Goal: Transaction & Acquisition: Purchase product/service

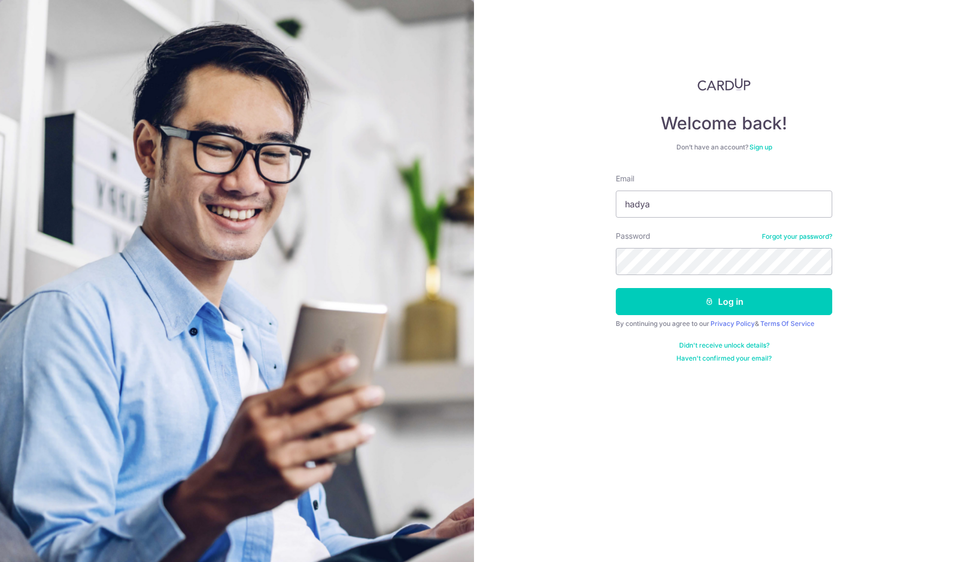
type input "hadyantosuryadi@yahoo.com"
click at [616, 288] on button "Log in" at bounding box center [724, 301] width 217 height 27
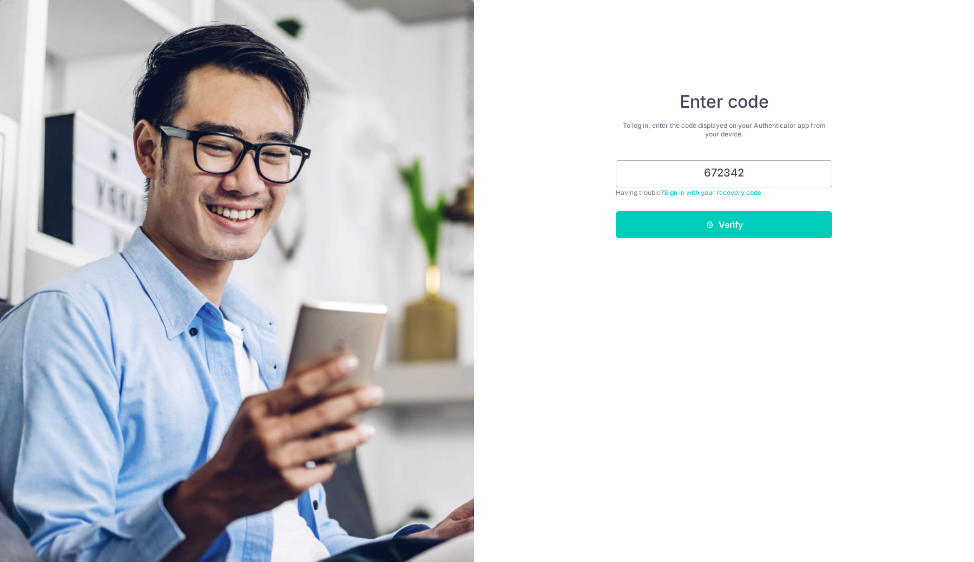
type input "672342"
click at [616, 211] on button "Verify" at bounding box center [724, 224] width 217 height 27
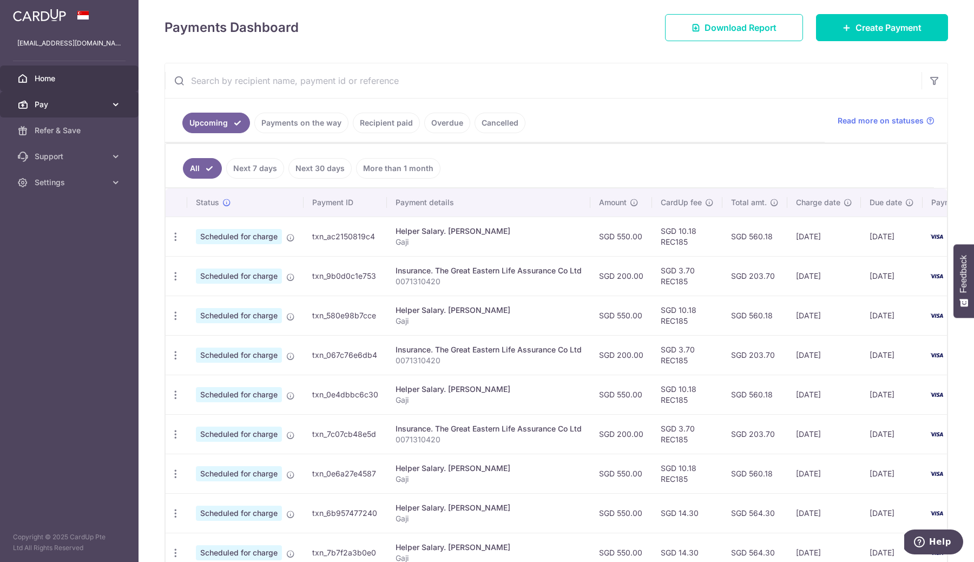
click at [117, 103] on icon at bounding box center [115, 104] width 11 height 11
click at [89, 134] on span "Payments" at bounding box center [70, 130] width 71 height 11
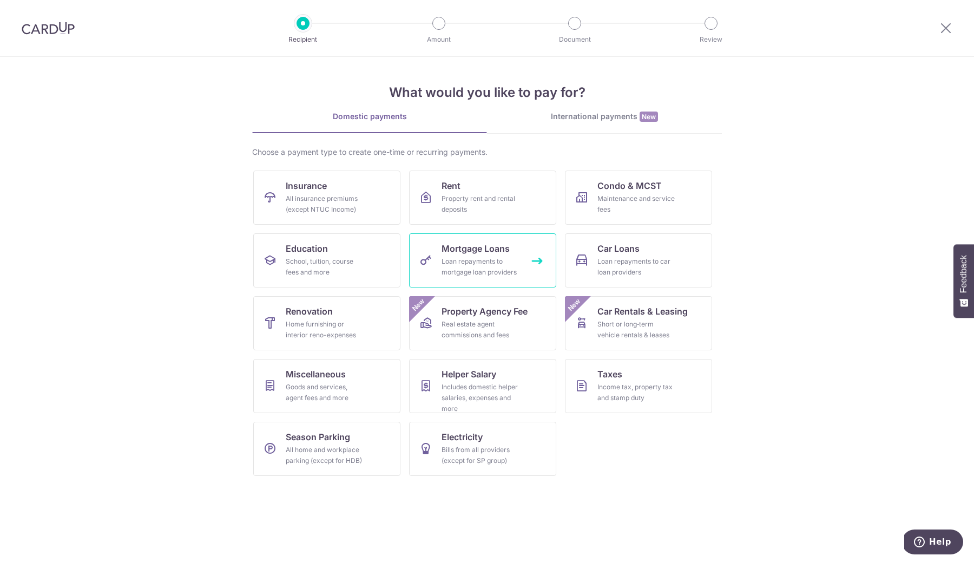
click at [492, 265] on div "Loan repayments to mortgage loan providers" at bounding box center [481, 267] width 78 height 22
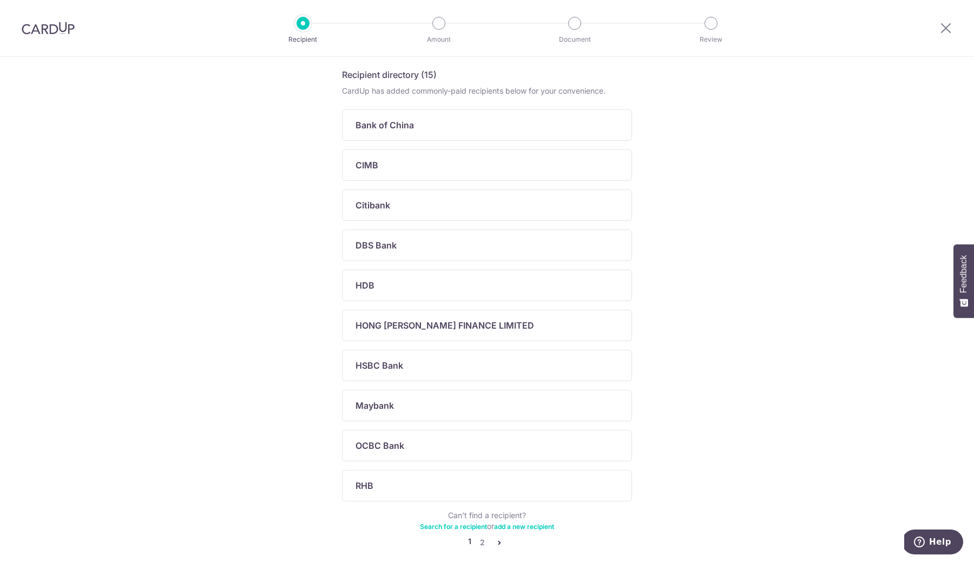
scroll to position [171, 0]
click at [389, 247] on p "DBS Bank" at bounding box center [376, 246] width 41 height 13
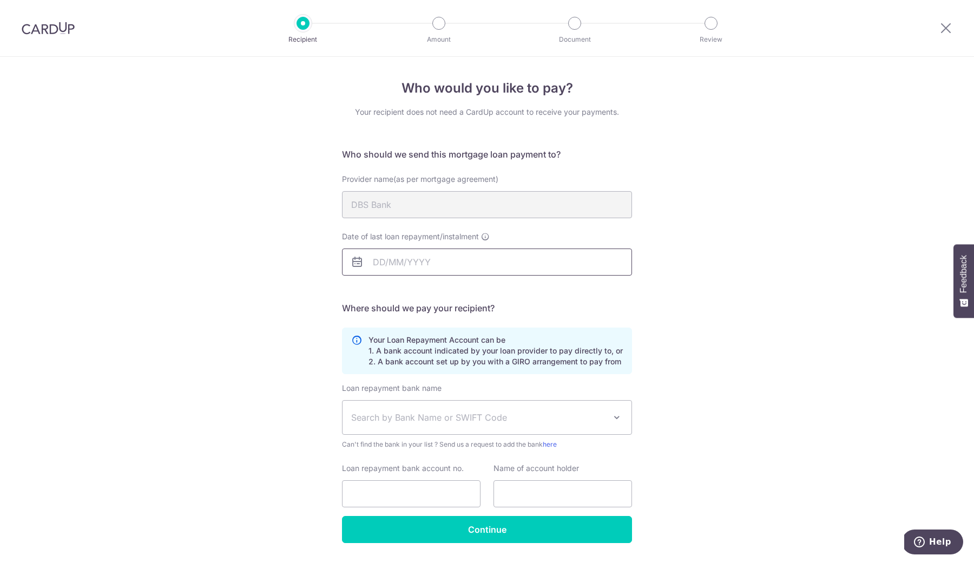
click at [444, 266] on input "Date of last loan repayment/instalment" at bounding box center [487, 261] width 290 height 27
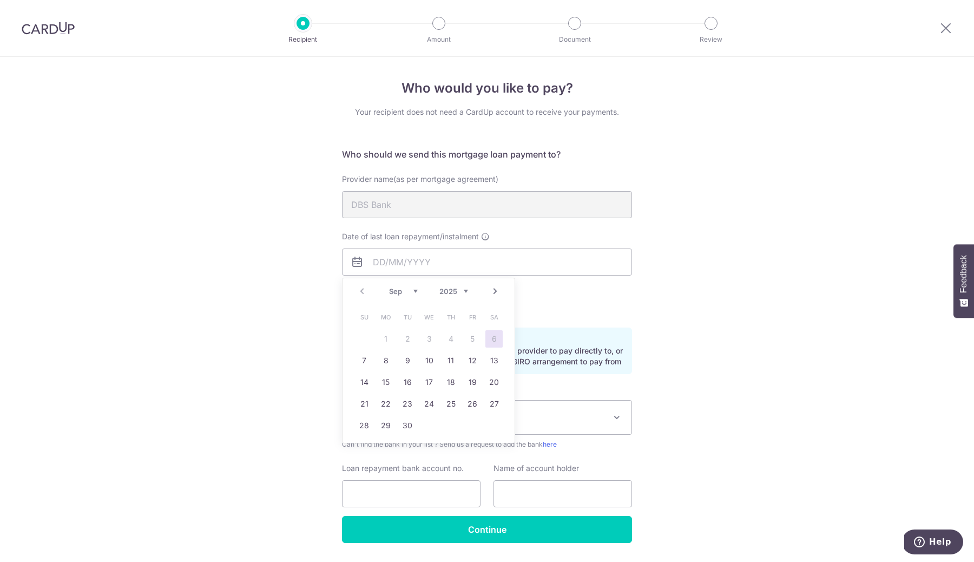
click at [494, 295] on link "Next" at bounding box center [495, 291] width 13 height 13
click at [434, 345] on link "1" at bounding box center [429, 338] width 17 height 17
type input "01/10/2025"
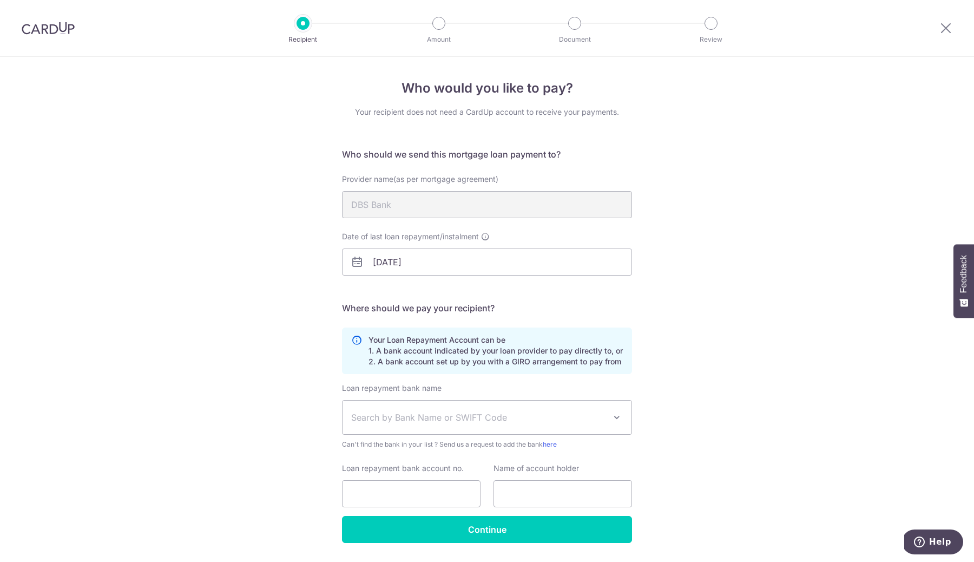
scroll to position [32, 0]
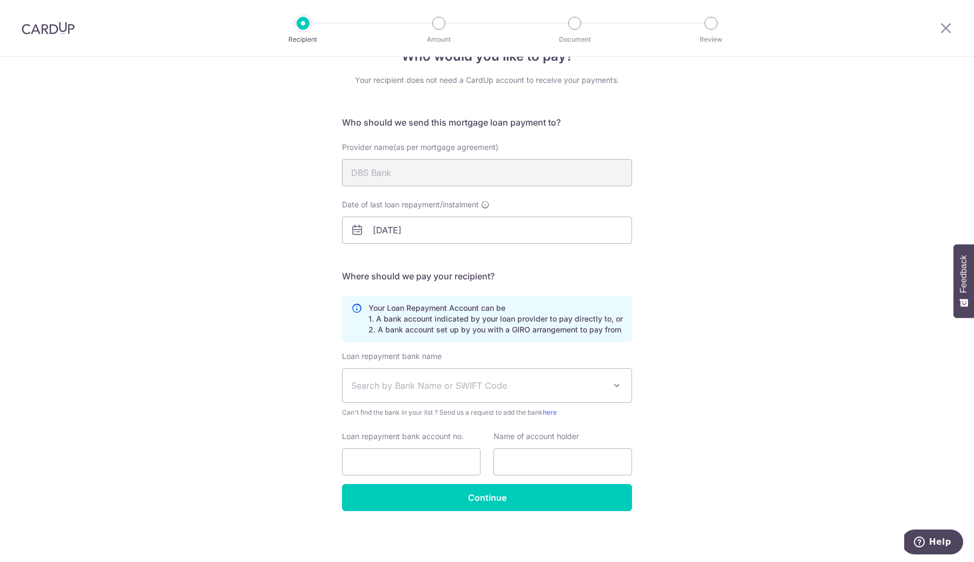
click at [538, 384] on span "Search by Bank Name or SWIFT Code" at bounding box center [478, 385] width 254 height 13
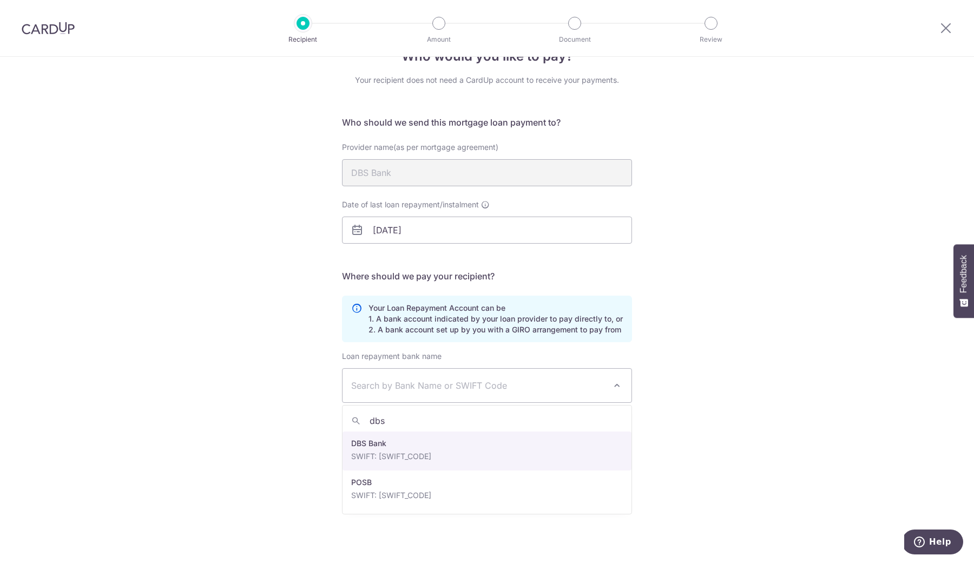
type input "dbs"
select select "6"
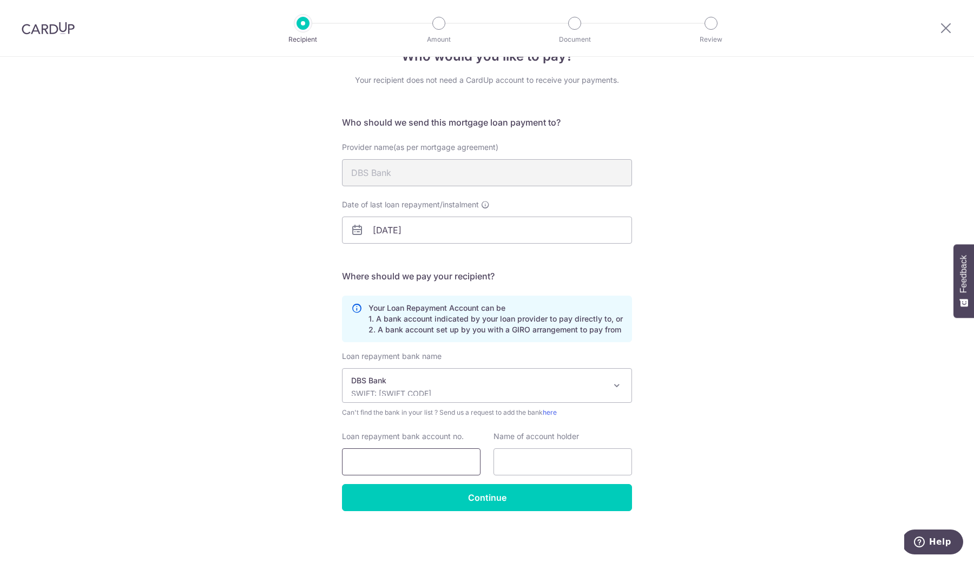
click at [419, 462] on input "Loan repayment bank account no." at bounding box center [411, 461] width 139 height 27
type input "123456"
type input "1"
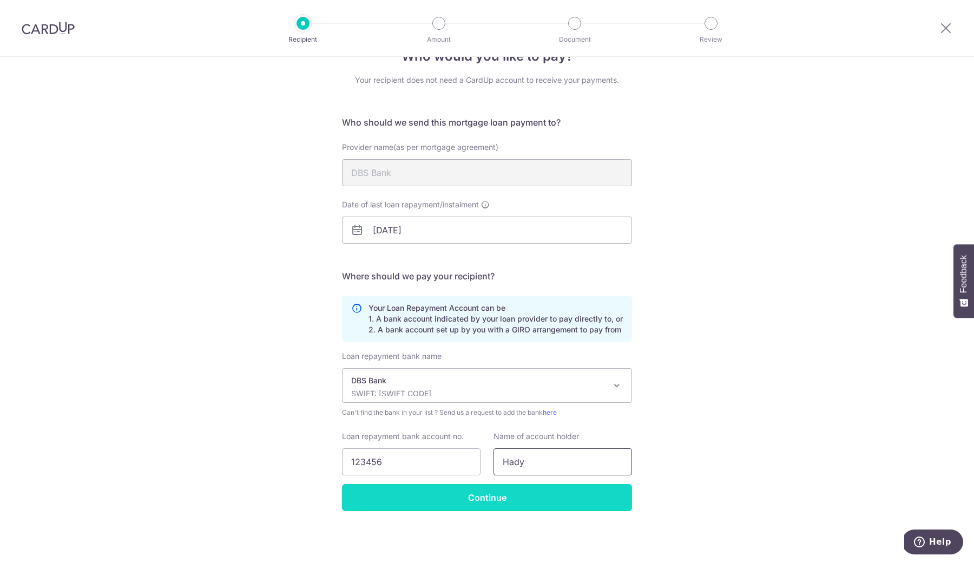
type input "Hady"
click at [389, 494] on input "Continue" at bounding box center [487, 497] width 290 height 27
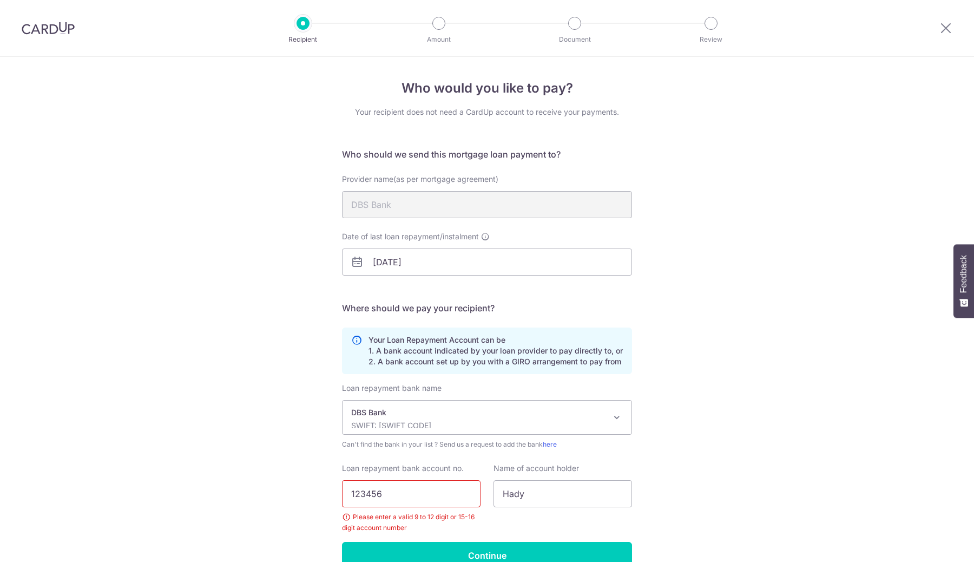
scroll to position [58, 0]
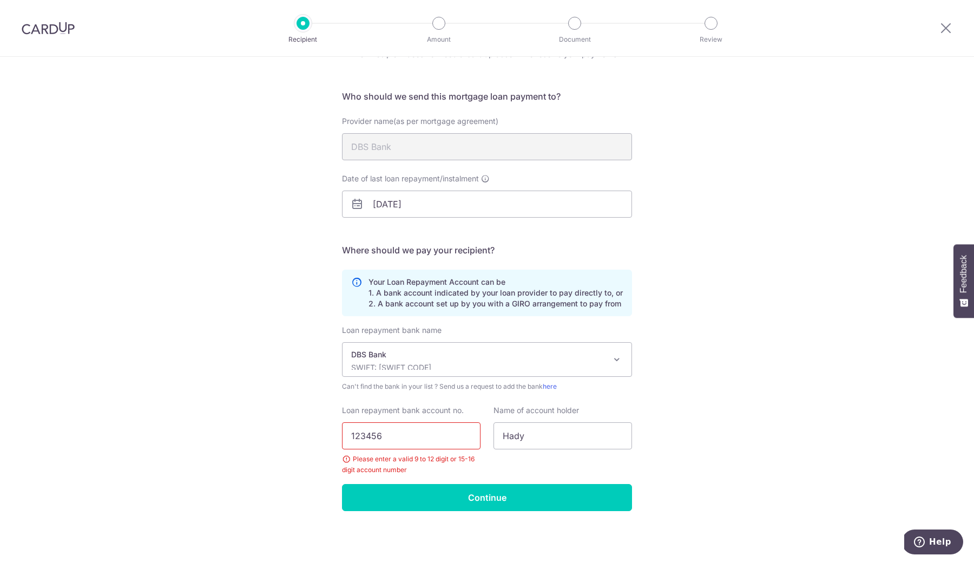
click at [439, 431] on input "123456" at bounding box center [411, 435] width 139 height 27
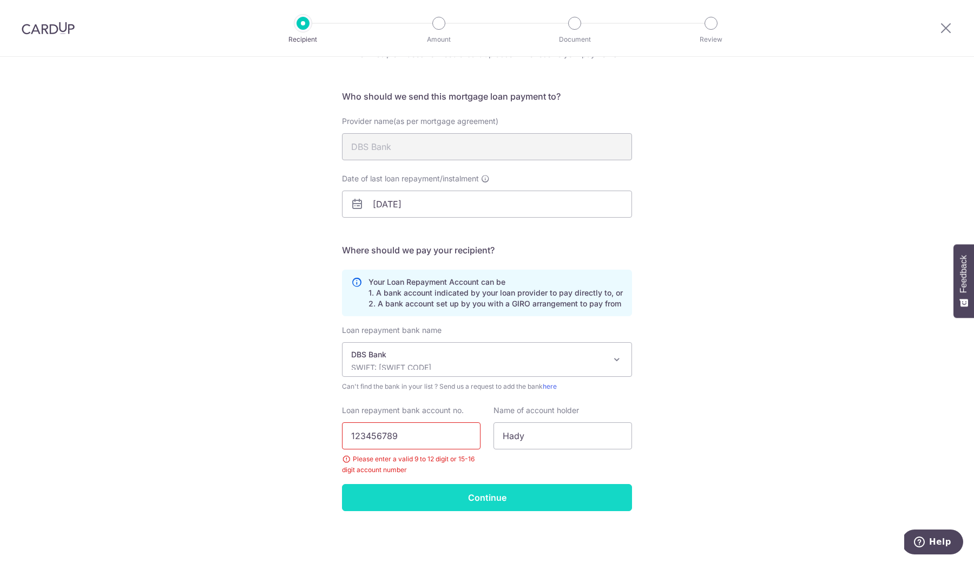
type input "123456789"
click at [496, 502] on input "Continue" at bounding box center [487, 497] width 290 height 27
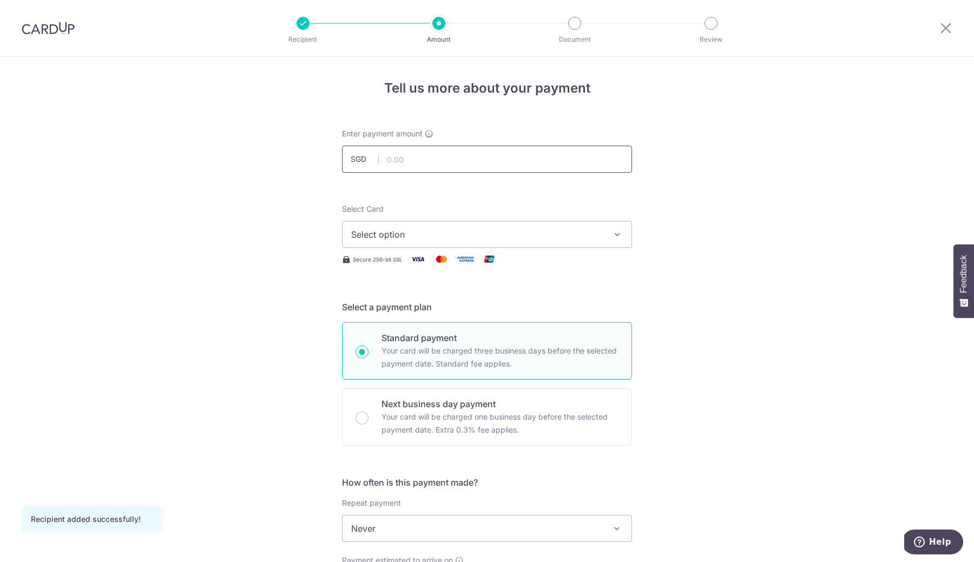
click at [424, 163] on input "text" at bounding box center [487, 159] width 290 height 27
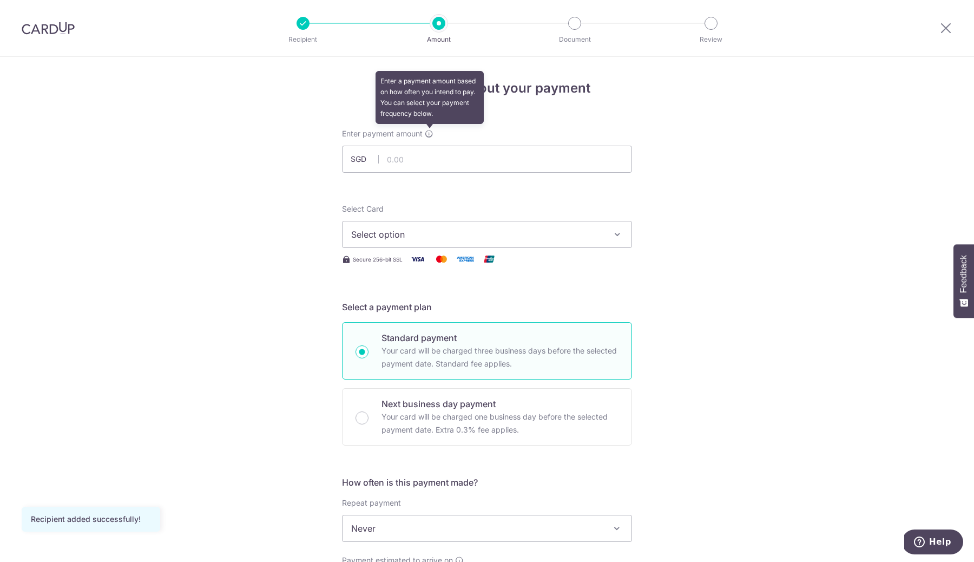
click at [428, 133] on icon at bounding box center [429, 133] width 9 height 9
click at [741, 182] on div "Tell us more about your payment Enter payment amount Enter a payment amount bas…" at bounding box center [487, 546] width 974 height 979
click at [601, 228] on span "Select option" at bounding box center [477, 234] width 252 height 13
click at [670, 371] on div "Tell us more about your payment Enter payment amount Enter a payment amount bas…" at bounding box center [487, 546] width 974 height 979
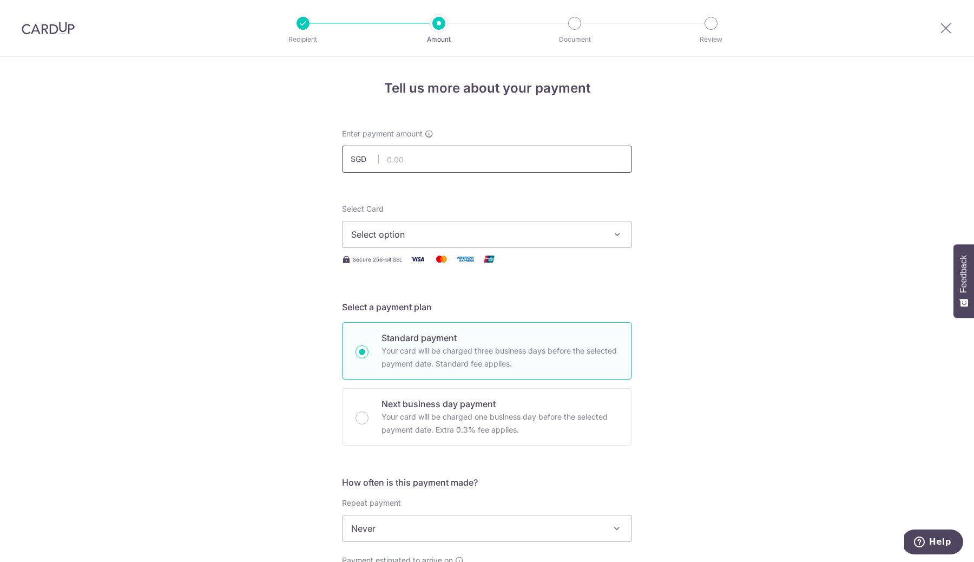
click at [408, 165] on input "text" at bounding box center [487, 159] width 290 height 27
type input "1,000.00"
click at [241, 212] on div "Tell us more about your payment Enter payment amount SGD 1,000.00 1000.00 Recip…" at bounding box center [487, 546] width 974 height 979
click at [476, 238] on span "Select option" at bounding box center [477, 234] width 252 height 13
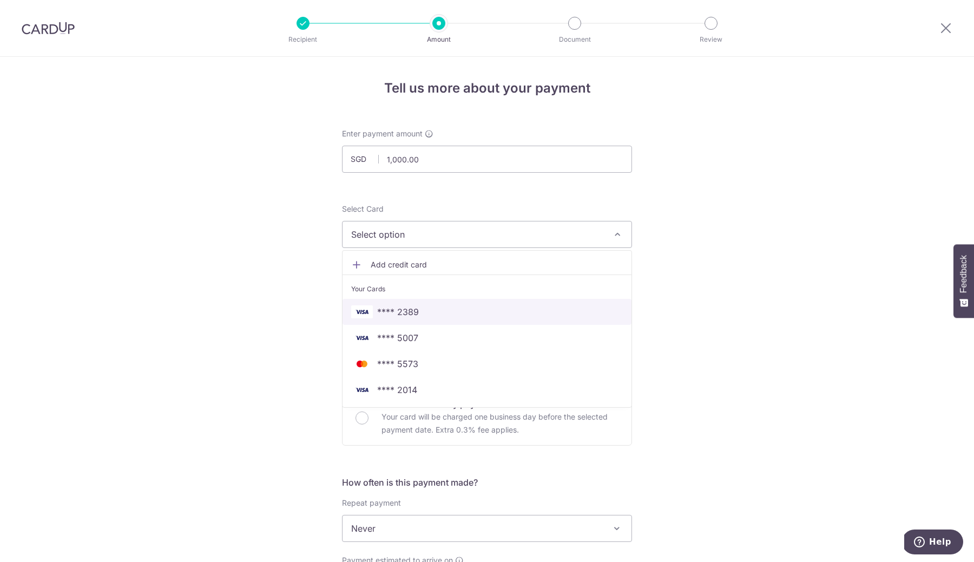
click at [440, 324] on link "**** 2389" at bounding box center [487, 312] width 289 height 26
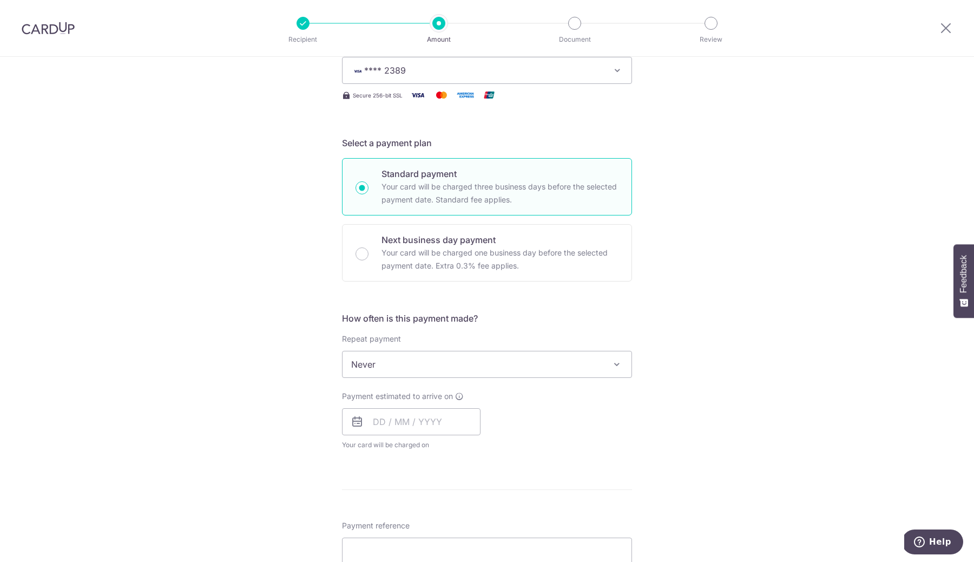
scroll to position [172, 0]
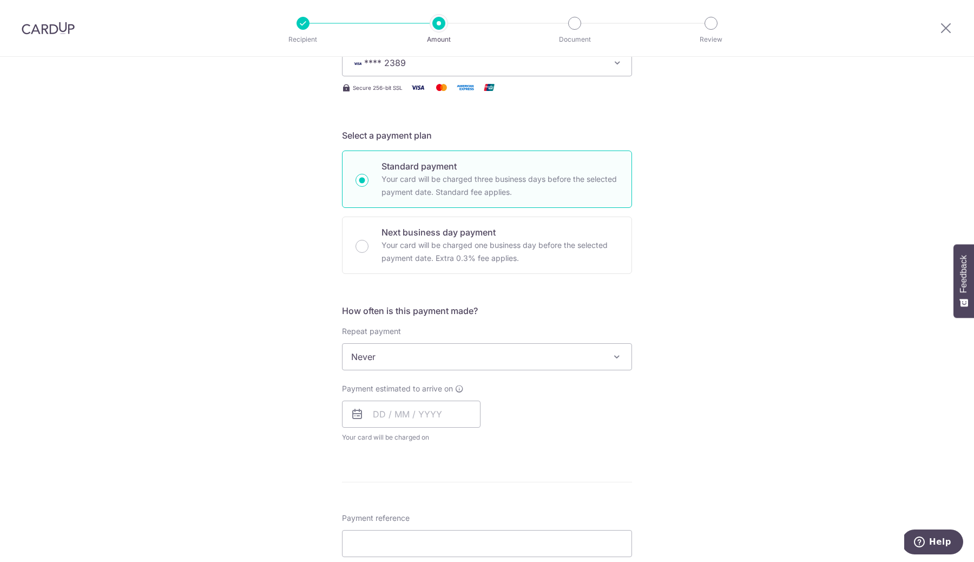
click at [436, 354] on span "Never" at bounding box center [487, 357] width 289 height 26
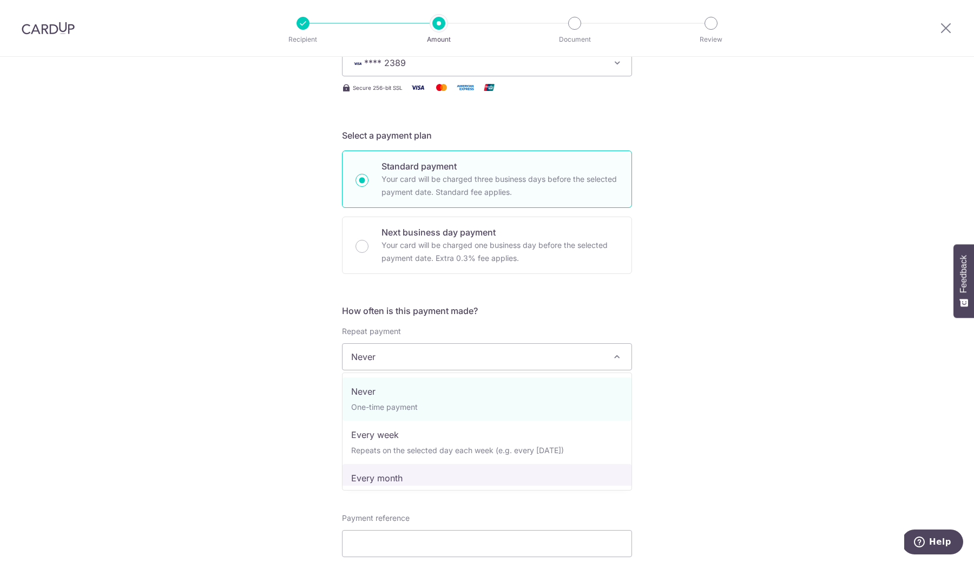
select select "3"
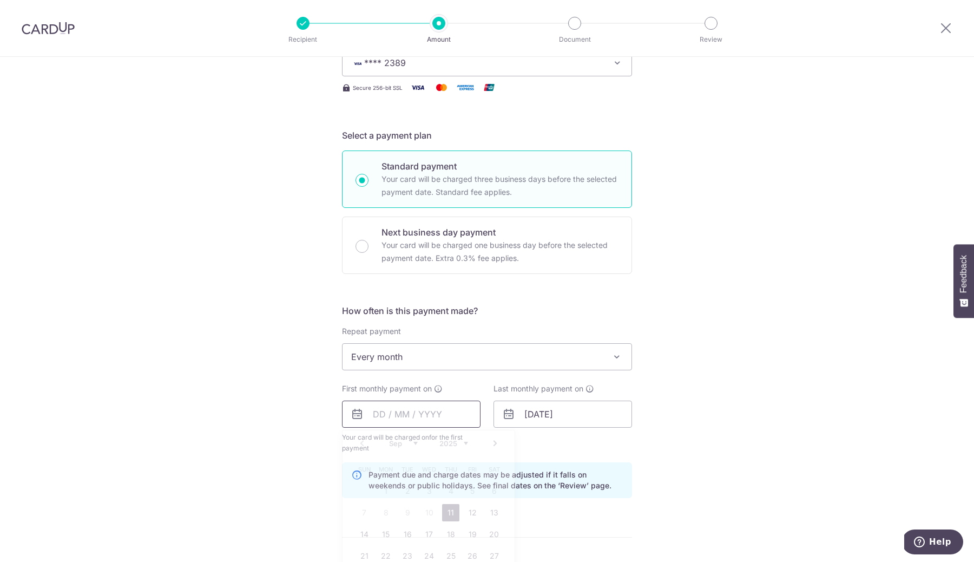
click at [457, 423] on input "text" at bounding box center [411, 414] width 139 height 27
click at [439, 524] on td "17" at bounding box center [429, 534] width 22 height 22
type input "17/09/2025"
type input "16/10/2025"
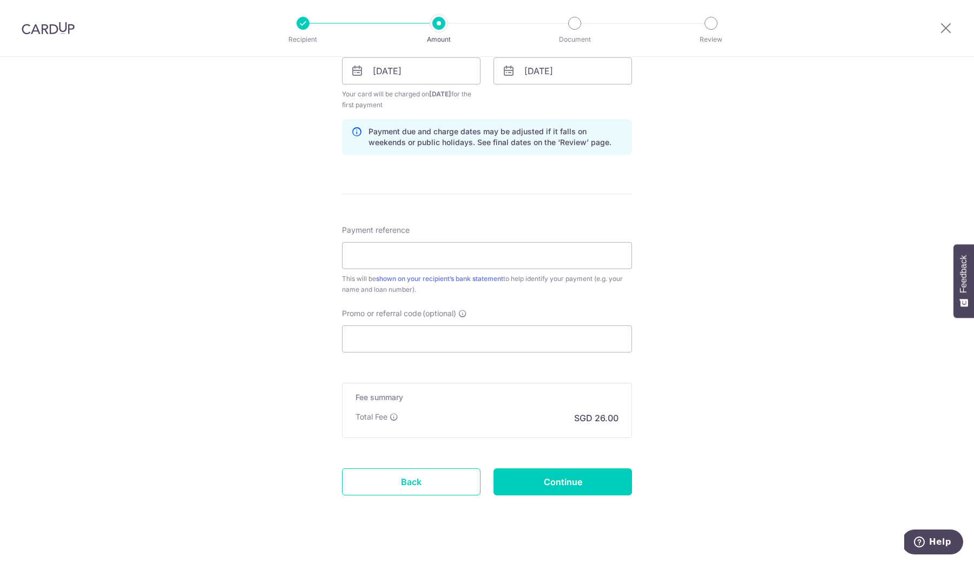
scroll to position [529, 0]
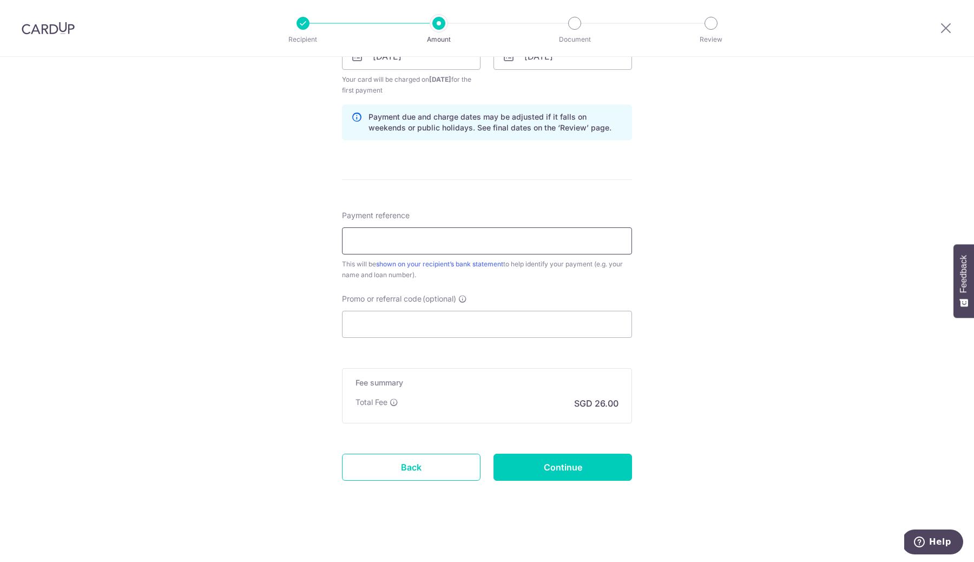
click at [377, 243] on input "Payment reference" at bounding box center [487, 240] width 290 height 27
click at [362, 287] on div "Payment reference This will be shown on your recipient’s bank statement to help…" at bounding box center [487, 274] width 290 height 128
click at [546, 251] on input "Payment reference" at bounding box center [487, 240] width 290 height 27
type input "yref"
click at [528, 465] on input "Continue" at bounding box center [563, 467] width 139 height 27
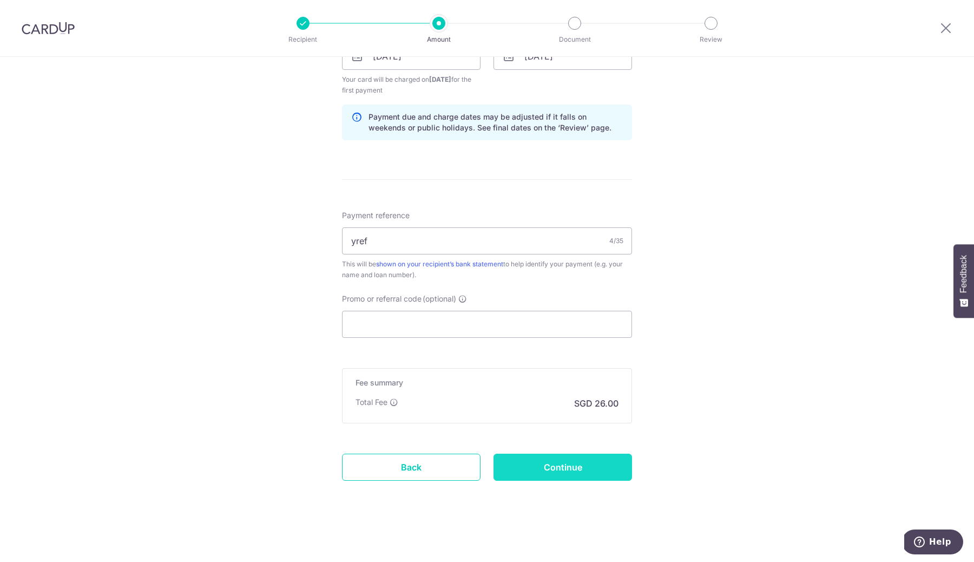
type input "Create Schedule"
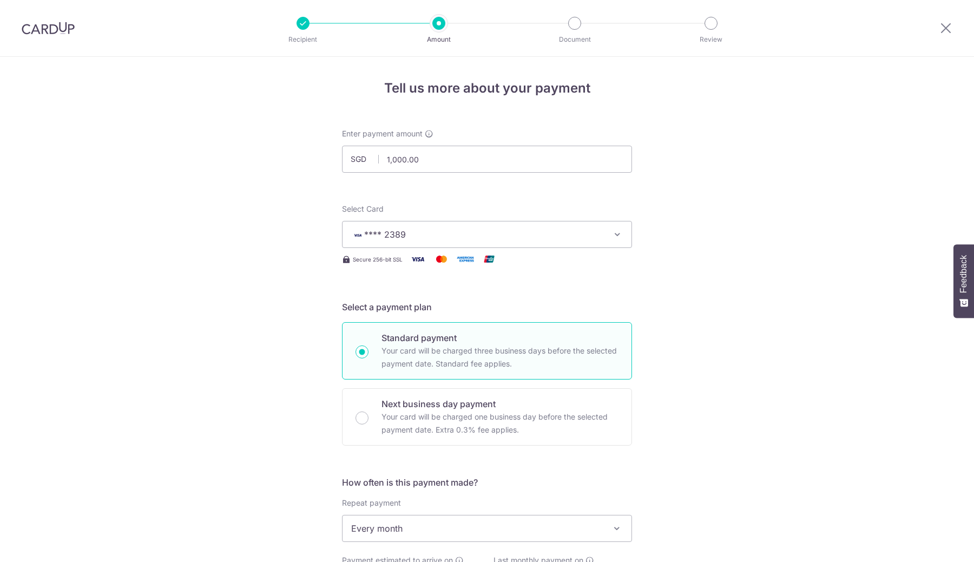
scroll to position [485, 0]
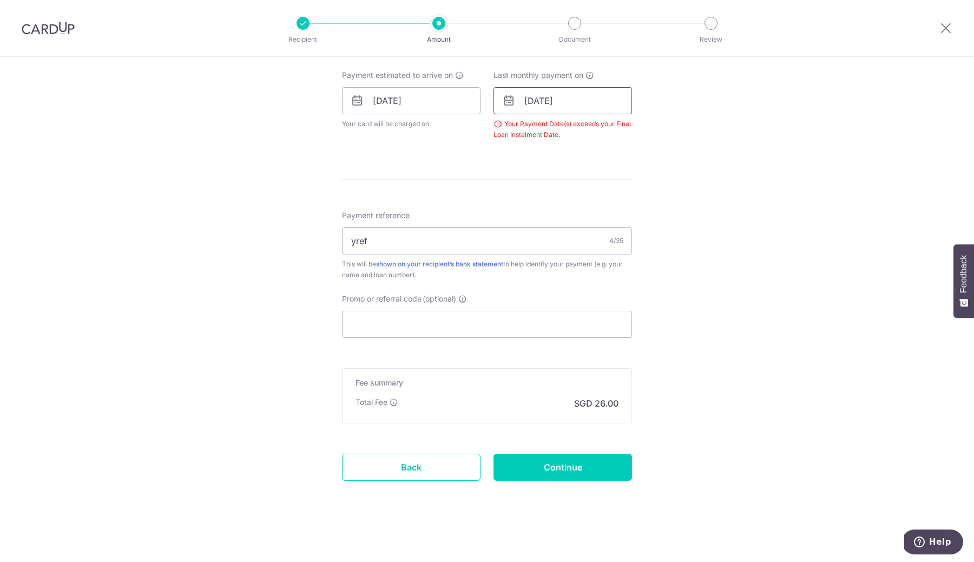
click at [590, 97] on input "[DATE]" at bounding box center [563, 100] width 139 height 27
click at [646, 130] on link "Next" at bounding box center [646, 129] width 13 height 13
click at [647, 129] on link "Next" at bounding box center [646, 129] width 13 height 13
type input "[DATE]"
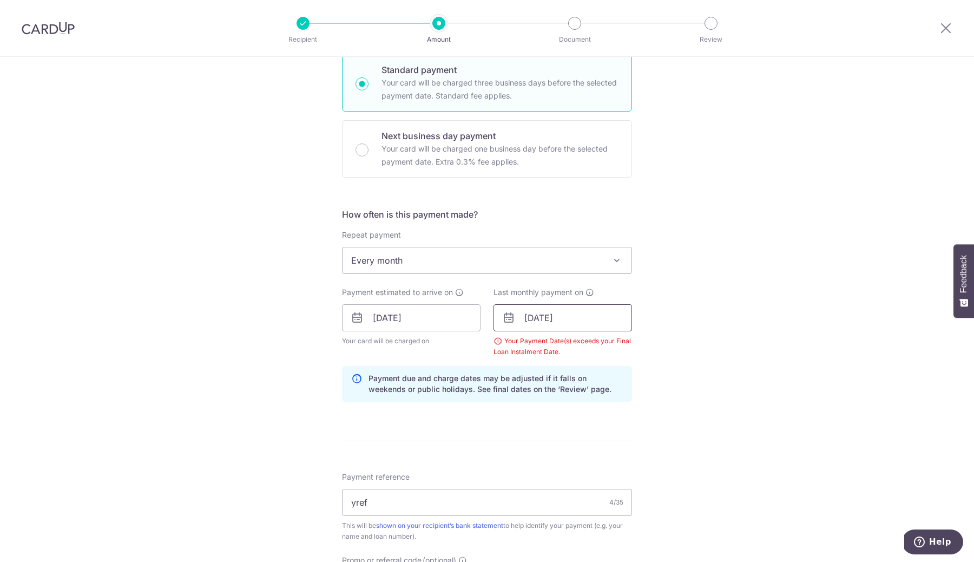
scroll to position [273, 0]
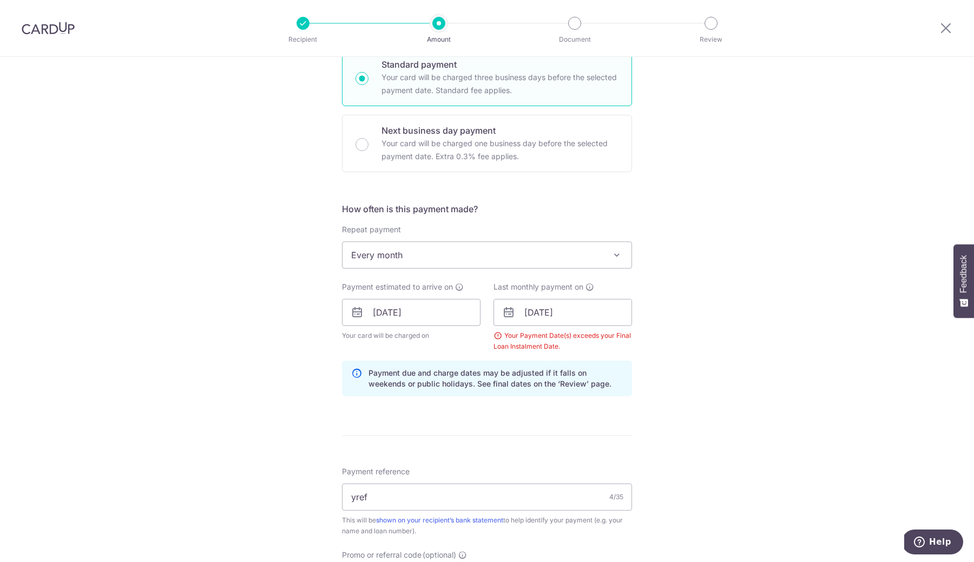
click at [483, 247] on span "Every month" at bounding box center [487, 255] width 289 height 26
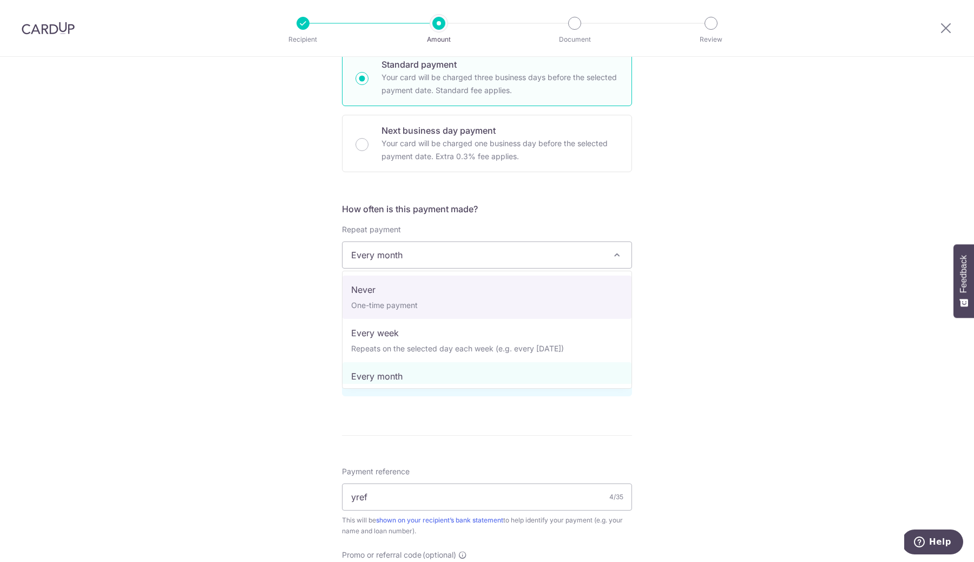
select select "1"
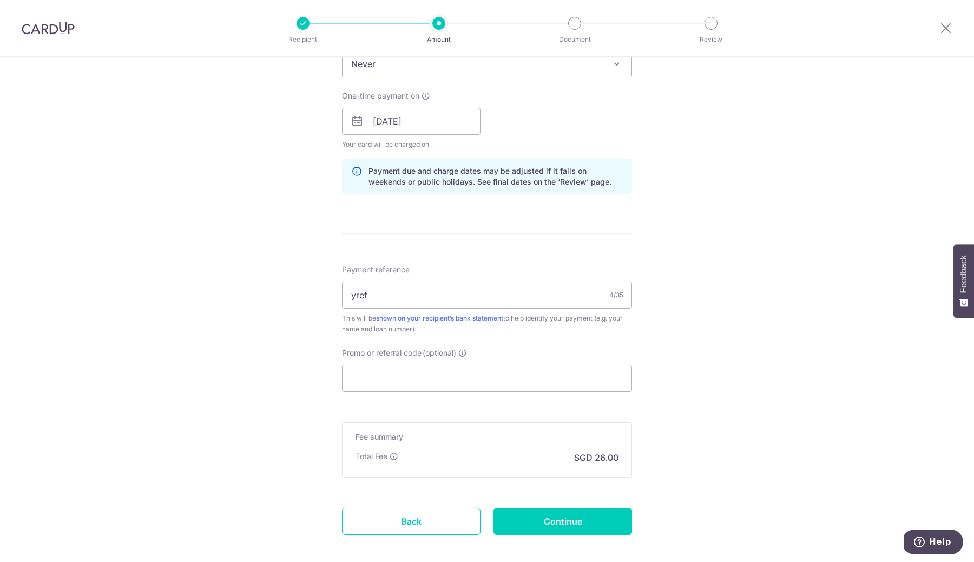
scroll to position [519, 0]
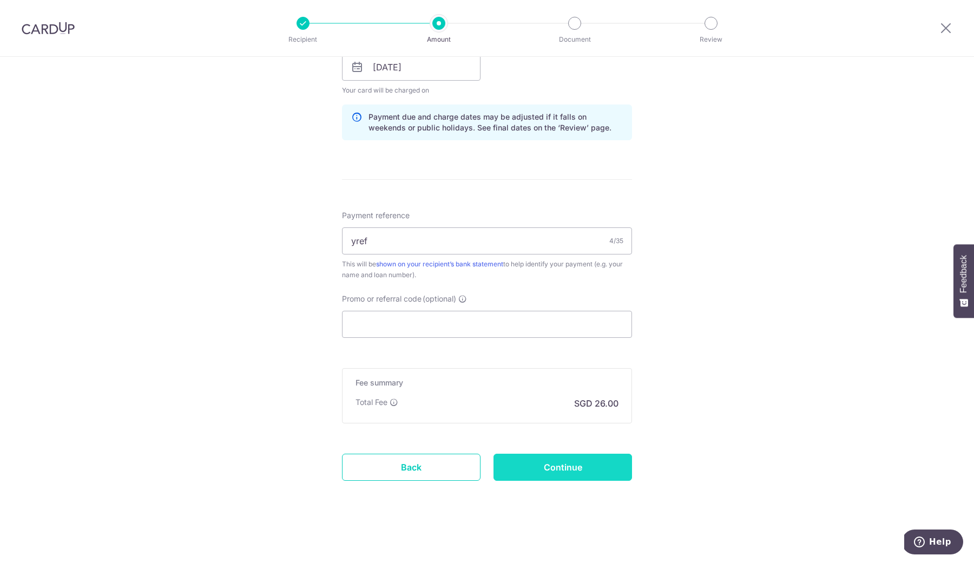
click at [539, 462] on input "Continue" at bounding box center [563, 467] width 139 height 27
type input "Create Schedule"
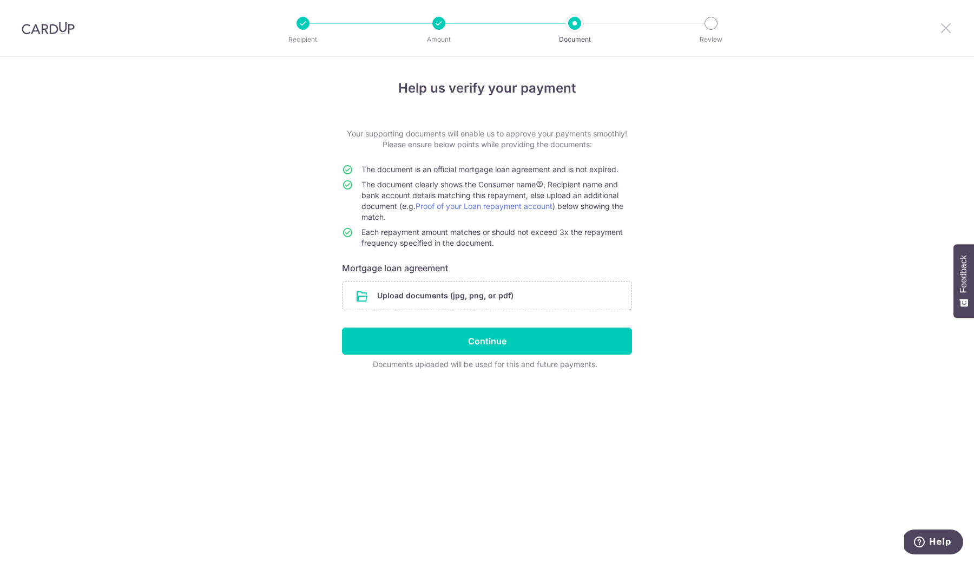
click at [963, 30] on div at bounding box center [946, 28] width 56 height 56
click at [943, 30] on icon at bounding box center [946, 28] width 13 height 14
